Goal: Task Accomplishment & Management: Complete application form

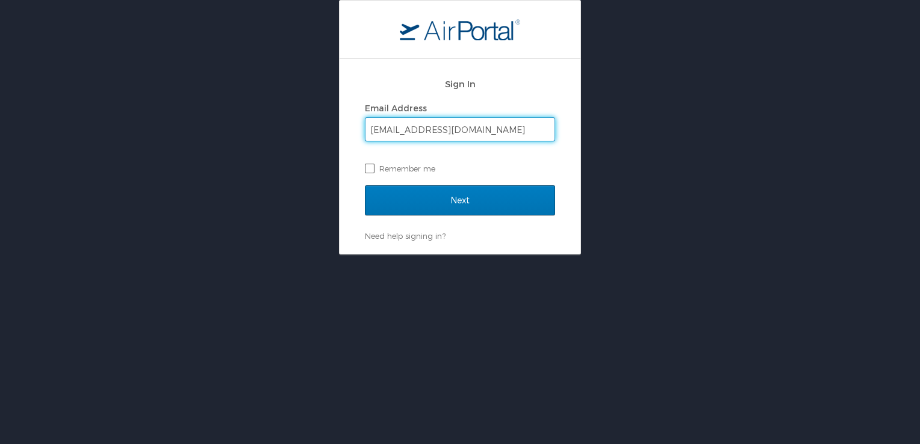
type input "[EMAIL_ADDRESS][DOMAIN_NAME]"
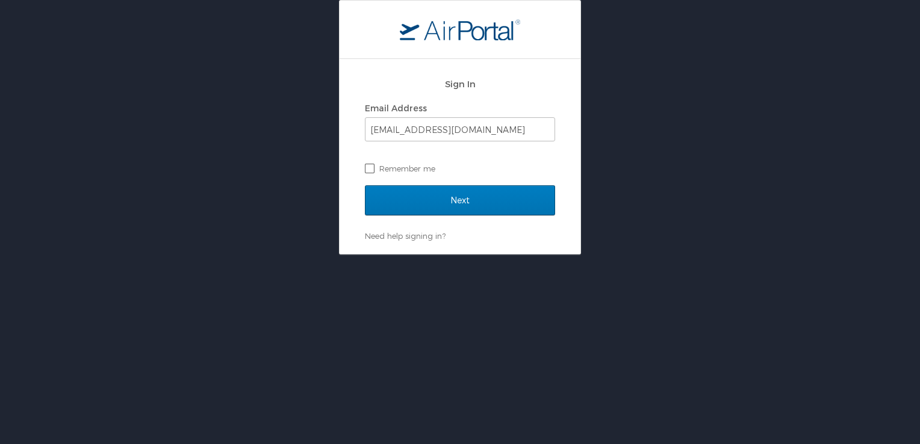
click at [369, 165] on label "Remember me" at bounding box center [460, 168] width 190 height 18
click at [369, 165] on input "Remember me" at bounding box center [369, 168] width 8 height 8
checkbox input "true"
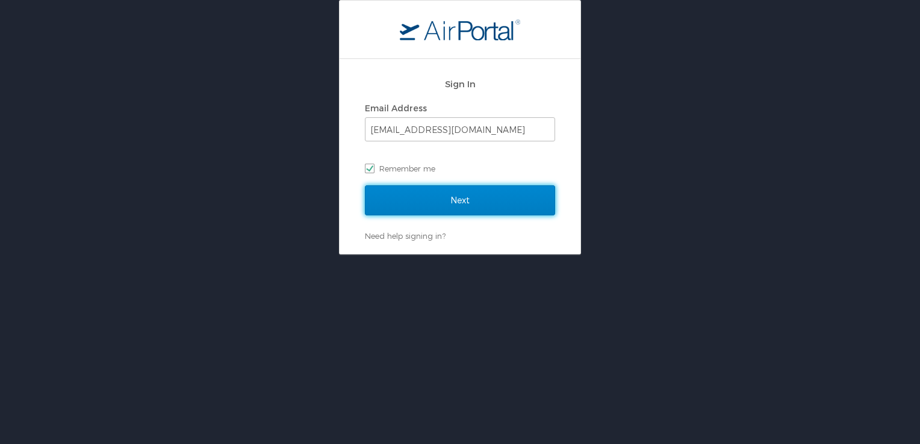
click at [390, 193] on input "Next" at bounding box center [460, 200] width 190 height 30
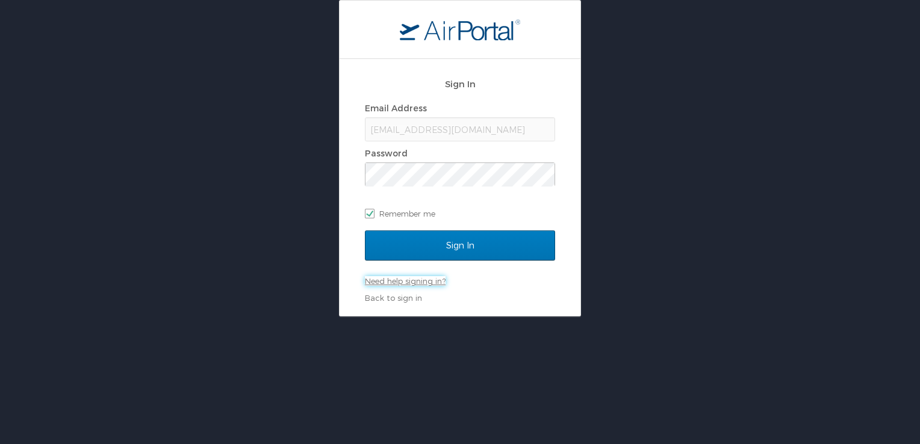
click at [380, 283] on link "Need help signing in?" at bounding box center [405, 281] width 81 height 10
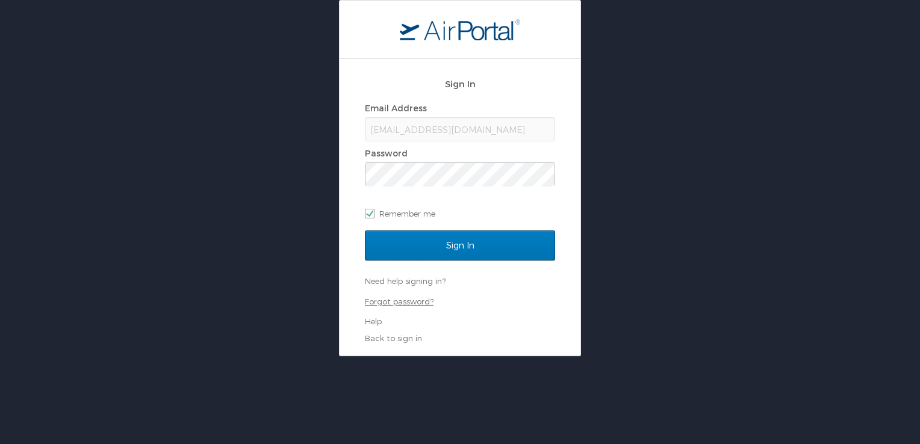
click at [383, 297] on link "Forgot password?" at bounding box center [399, 302] width 69 height 10
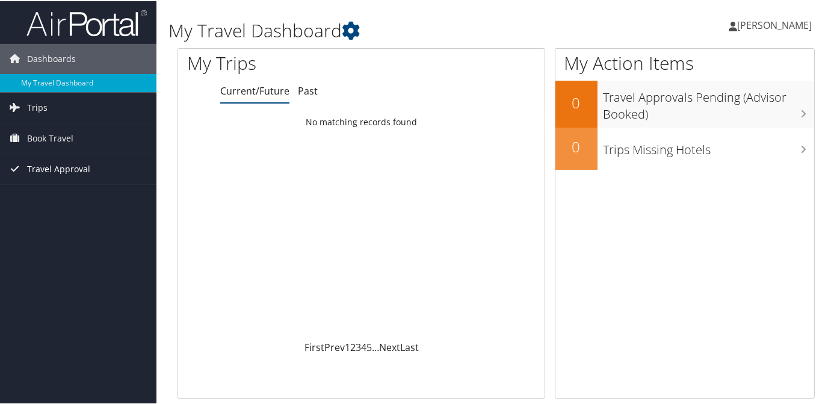
click at [46, 161] on span "Travel Approval" at bounding box center [58, 168] width 63 height 30
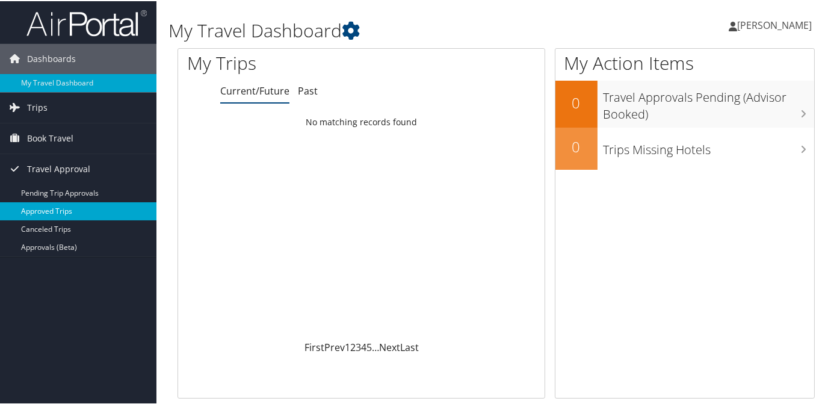
click at [39, 211] on link "Approved Trips" at bounding box center [78, 210] width 156 height 18
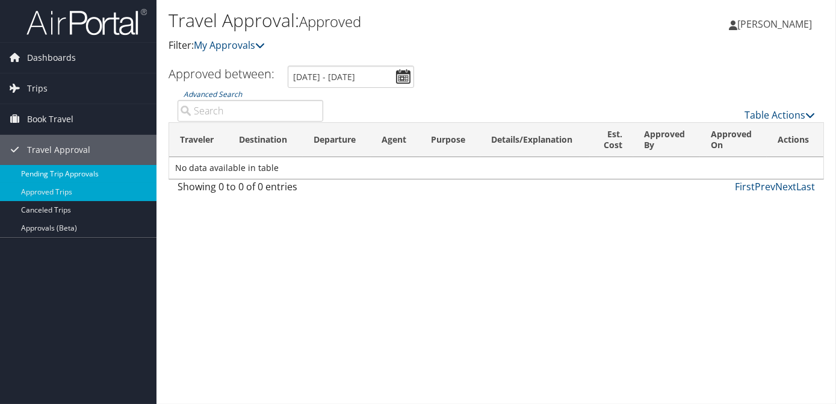
click at [54, 169] on link "Pending Trip Approvals" at bounding box center [78, 174] width 156 height 18
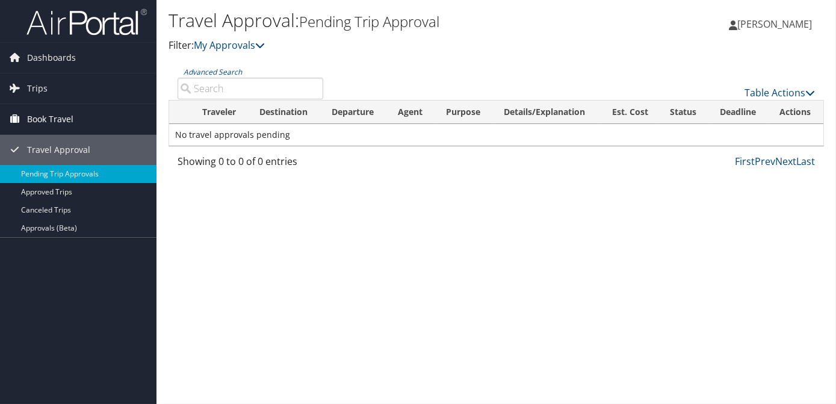
click at [36, 120] on span "Book Travel" at bounding box center [50, 119] width 46 height 30
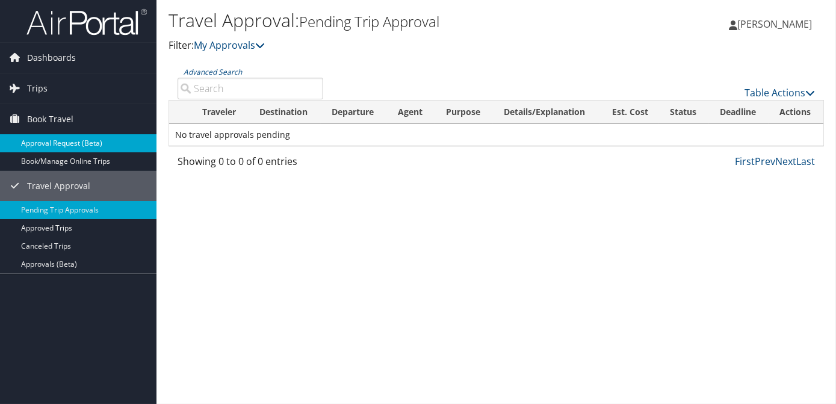
click at [37, 143] on link "Approval Request (Beta)" at bounding box center [78, 143] width 156 height 18
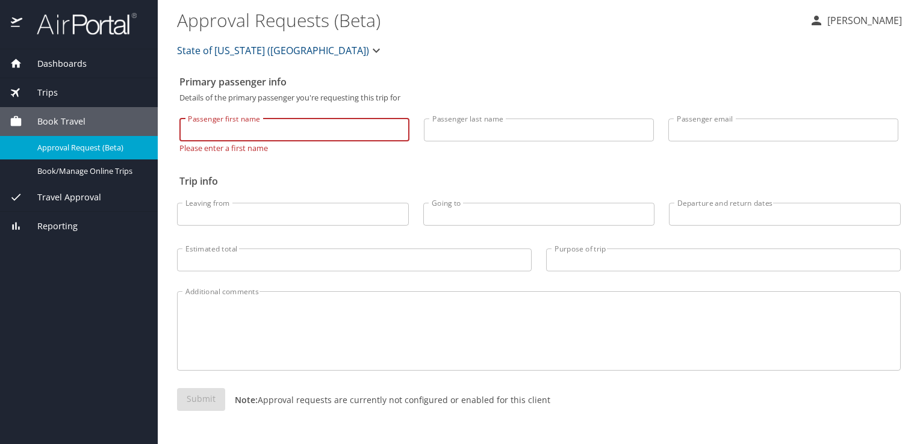
click at [255, 123] on input "Passenger first name" at bounding box center [294, 130] width 230 height 23
type input "[PERSON_NAME]"
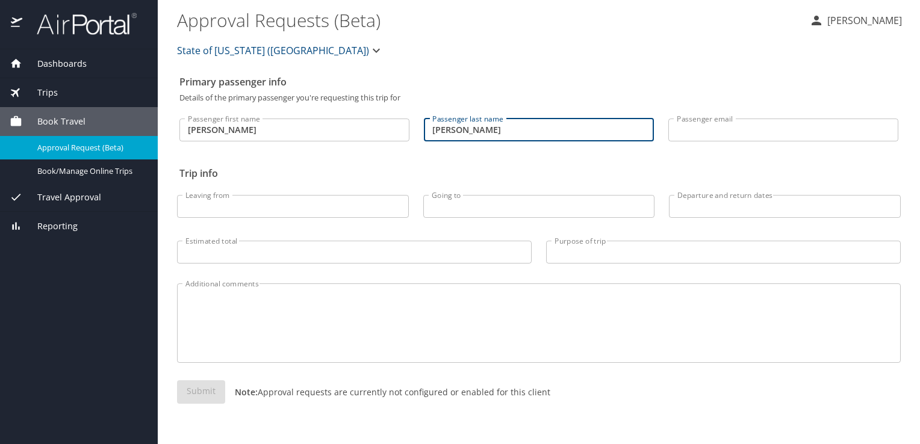
type input "[PERSON_NAME]"
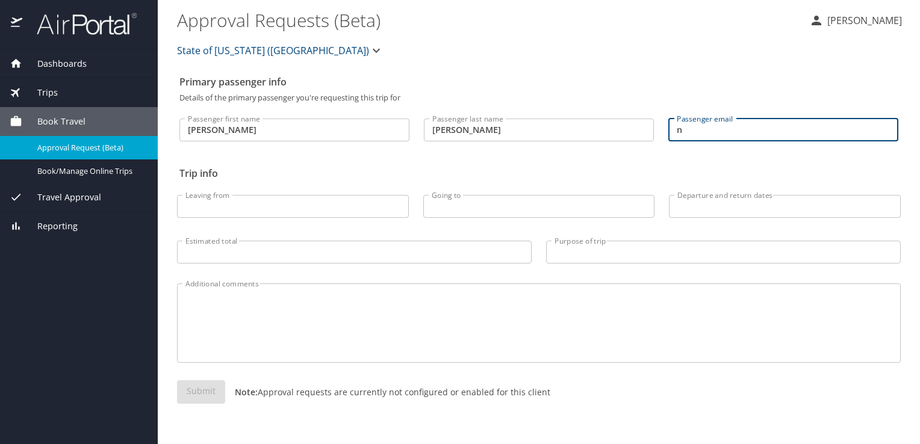
type input "[EMAIL_ADDRESS][DOMAIN_NAME]"
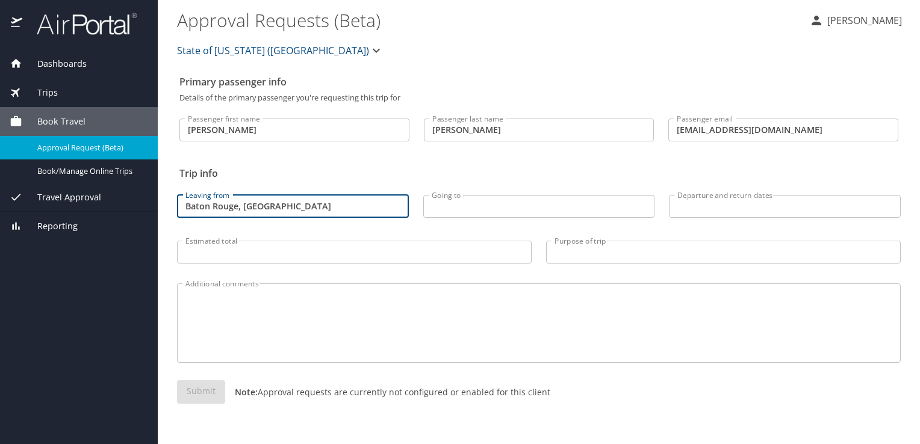
type input "Baton Rouge, [GEOGRAPHIC_DATA]"
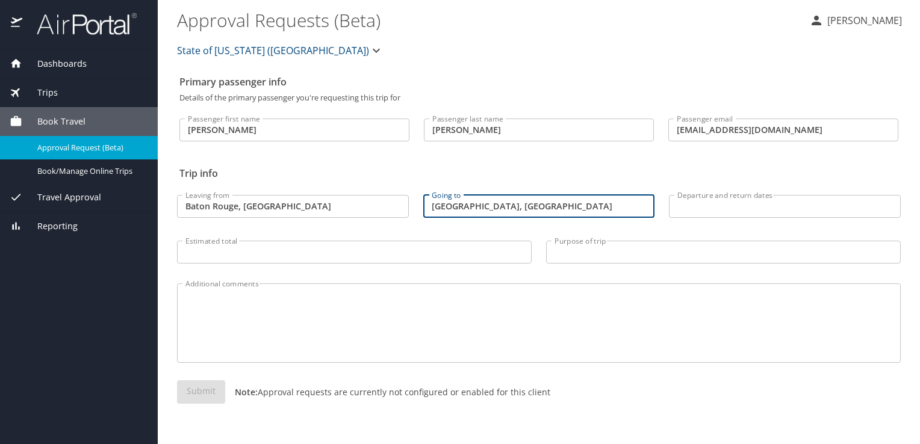
type input "[GEOGRAPHIC_DATA], [GEOGRAPHIC_DATA]"
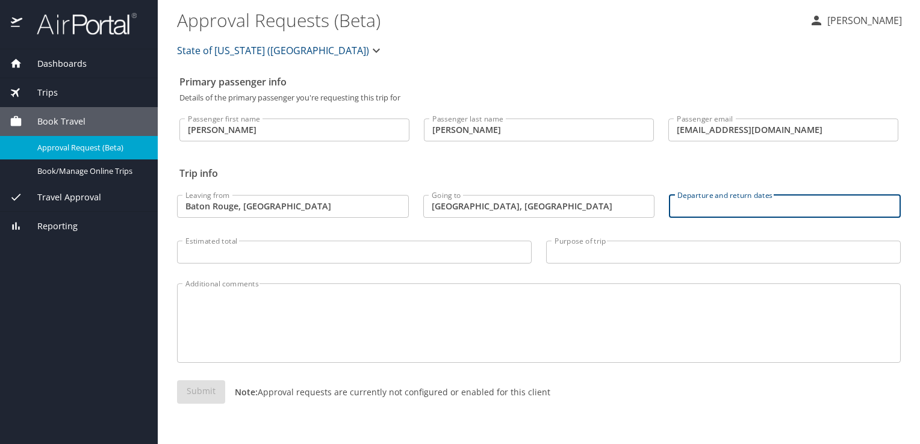
click at [697, 208] on input "Departure and return dates" at bounding box center [785, 206] width 232 height 23
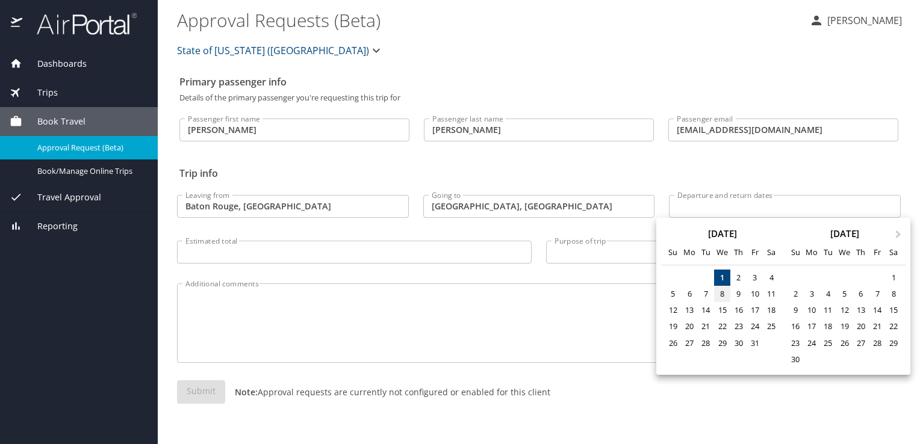
click at [728, 294] on div "8" at bounding box center [722, 294] width 16 height 16
click at [721, 292] on div "8" at bounding box center [722, 294] width 16 height 16
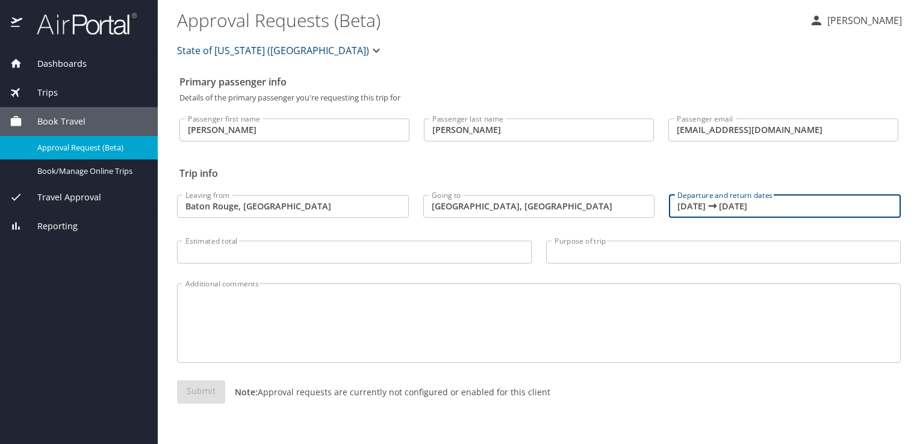
click at [771, 206] on input "10/08/2025 🠦 10/08/2025" at bounding box center [785, 206] width 232 height 23
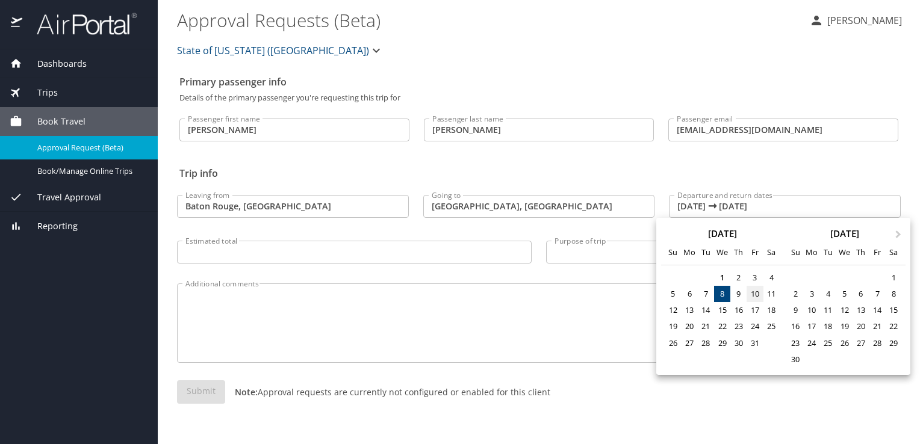
click at [750, 294] on div "10" at bounding box center [754, 294] width 16 height 16
click at [792, 165] on div at bounding box center [460, 222] width 920 height 444
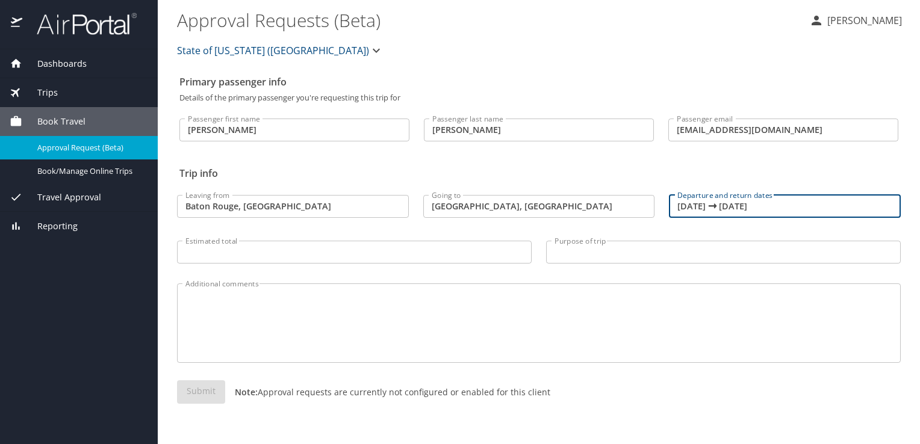
click at [702, 208] on input "10/08/2025 🠦 10/08/2025" at bounding box center [785, 206] width 232 height 23
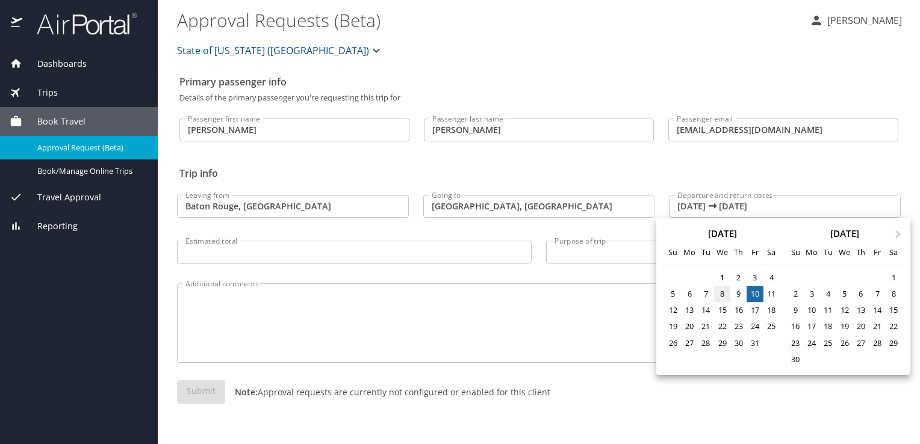
click at [719, 291] on div "8" at bounding box center [722, 294] width 16 height 16
click at [756, 290] on div "10" at bounding box center [754, 294] width 16 height 16
type input "10/08/2025 🠦 10/10/2025"
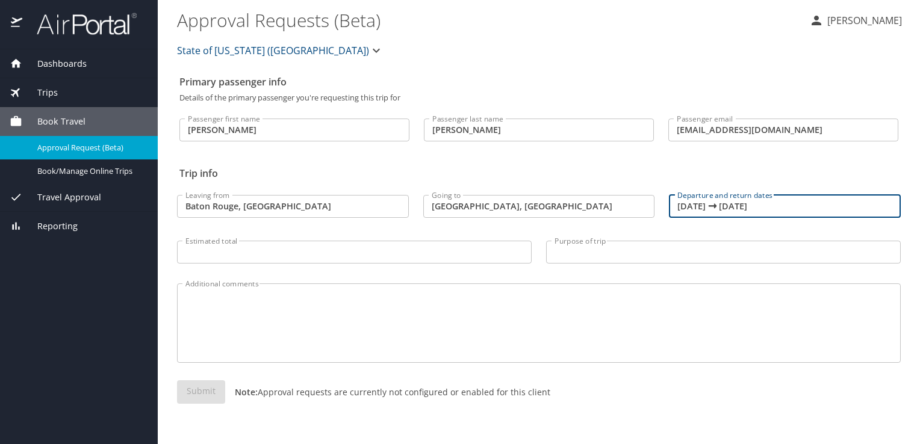
click at [469, 252] on input "Estimated total" at bounding box center [354, 252] width 354 height 23
click at [64, 114] on div "Book Travel" at bounding box center [79, 121] width 158 height 29
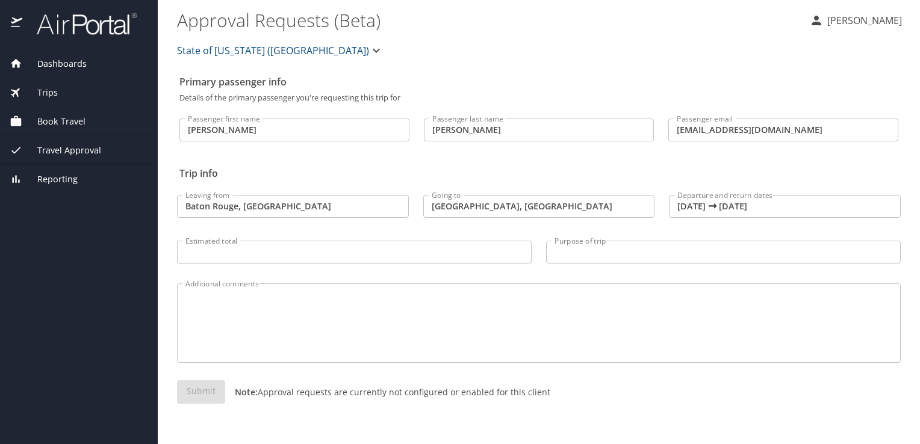
click at [64, 114] on div "Book Travel" at bounding box center [79, 121] width 158 height 29
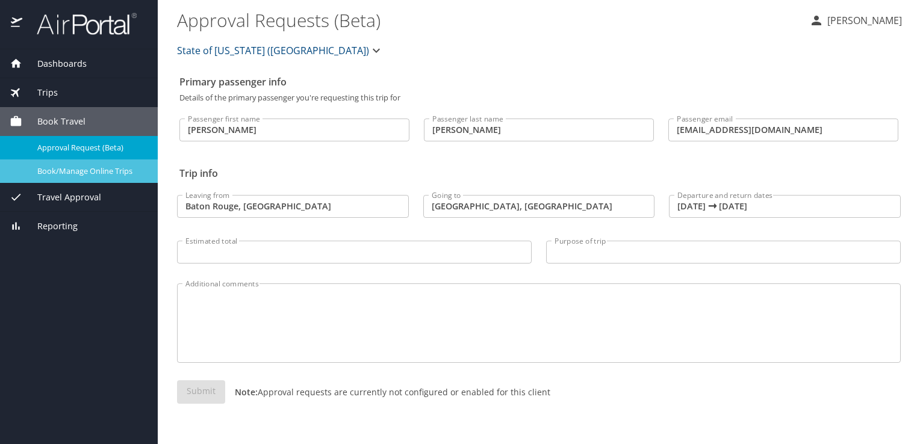
click at [61, 170] on span "Book/Manage Online Trips" at bounding box center [90, 170] width 106 height 11
